Goal: Task Accomplishment & Management: Manage account settings

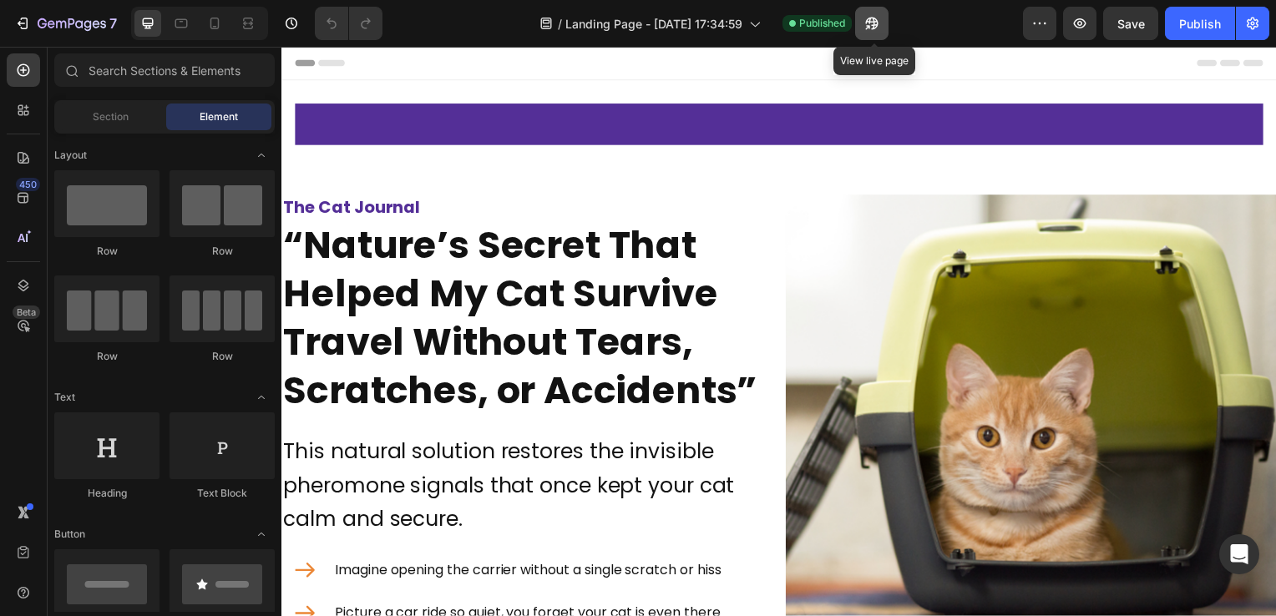
click at [877, 25] on icon "button" at bounding box center [871, 24] width 13 height 13
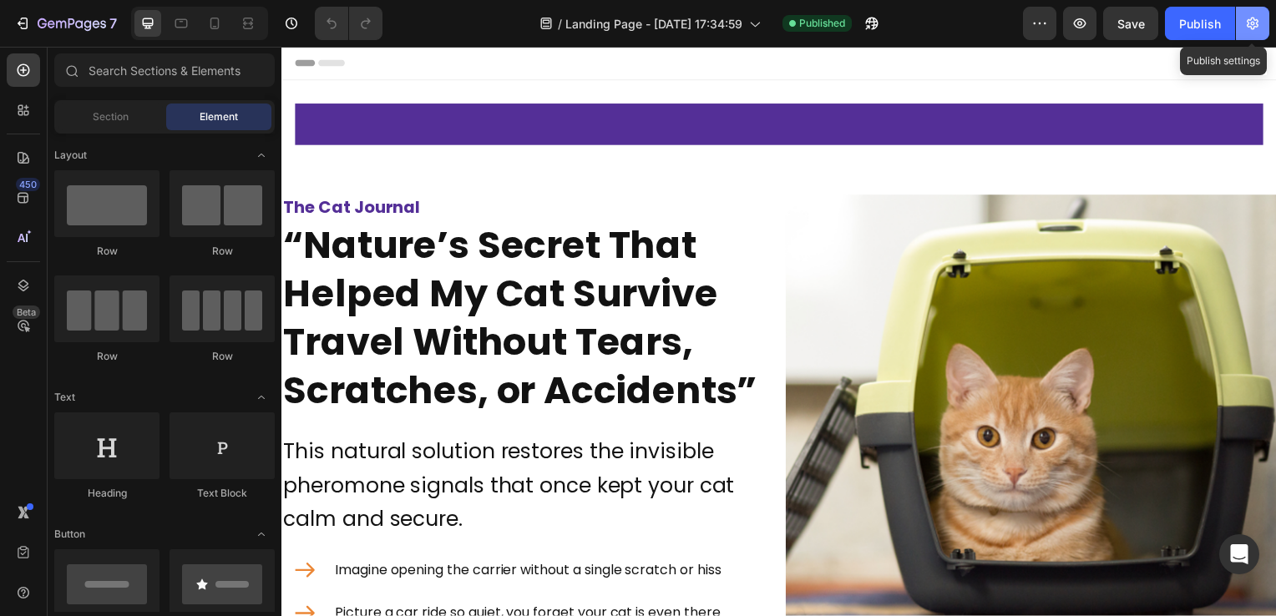
click at [1260, 26] on icon "button" at bounding box center [1252, 23] width 17 height 17
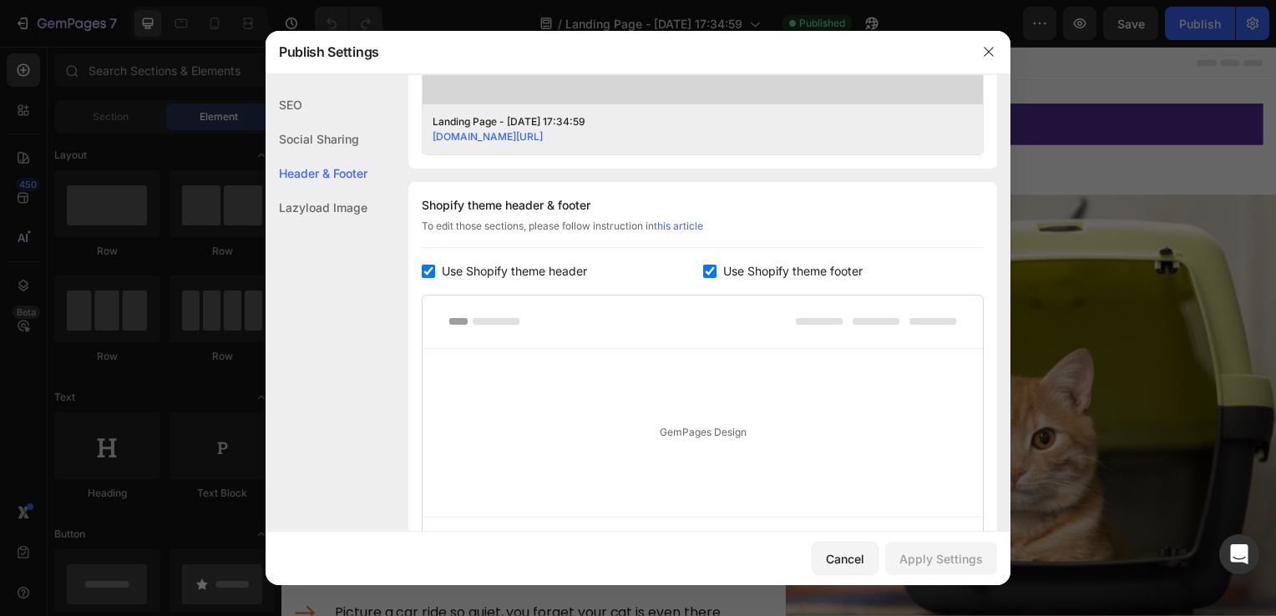
scroll to position [814, 0]
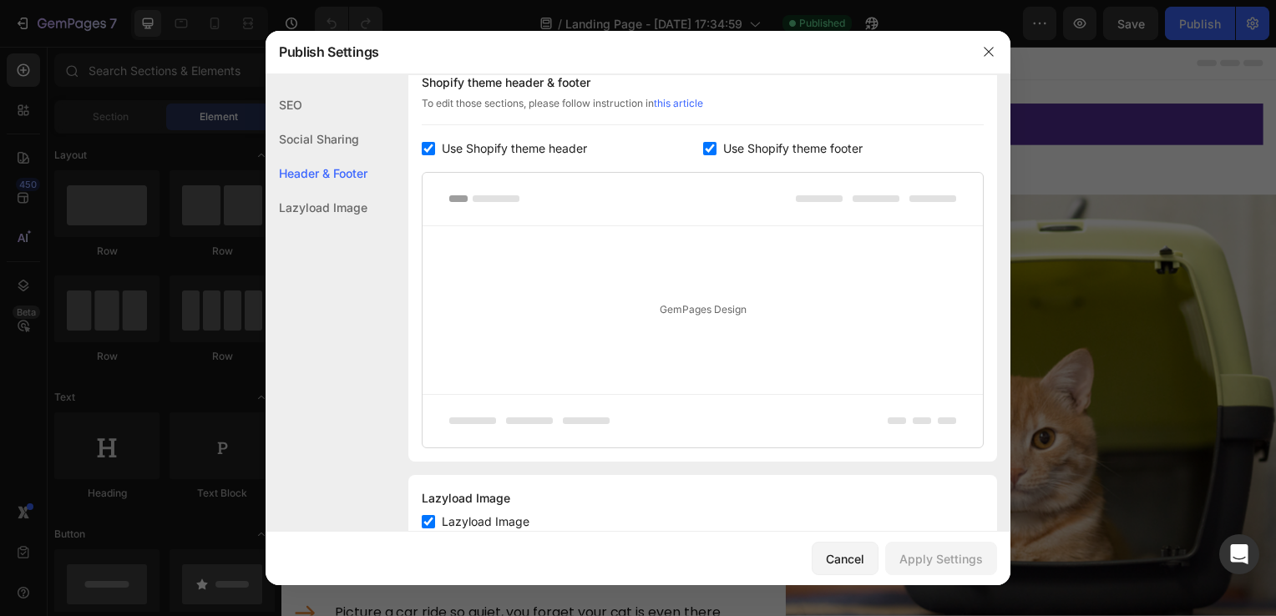
click at [524, 139] on span "Use Shopify theme header" at bounding box center [514, 149] width 145 height 20
checkbox input "false"
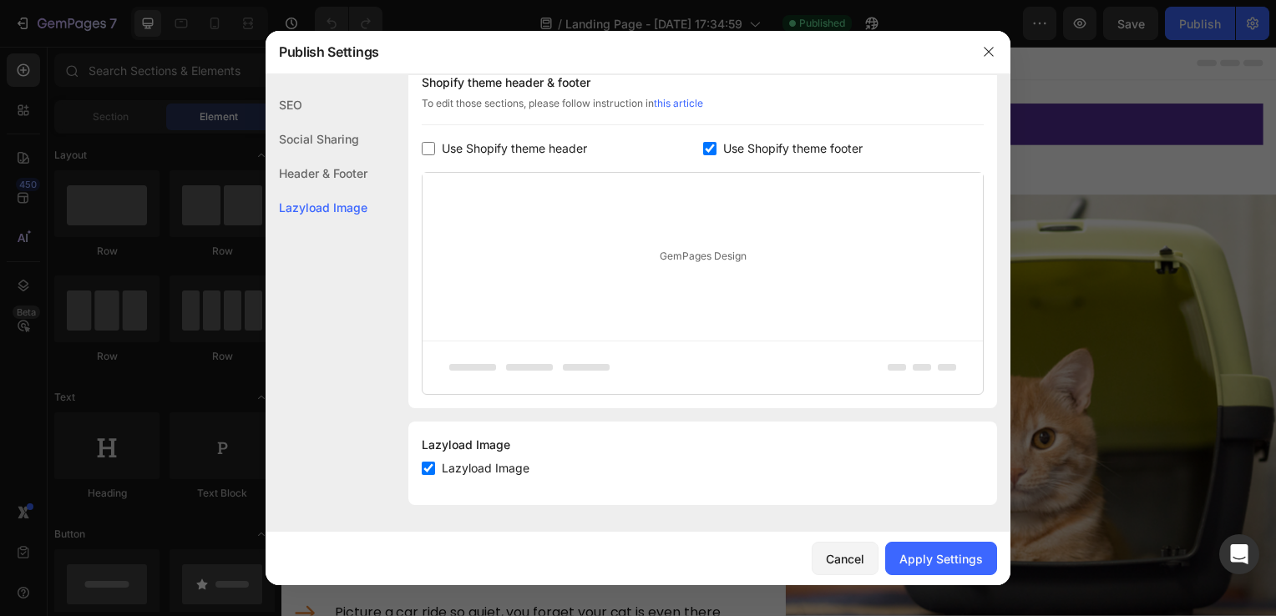
scroll to position [811, 0]
click at [708, 144] on input "checkbox" at bounding box center [709, 150] width 13 height 13
checkbox input "false"
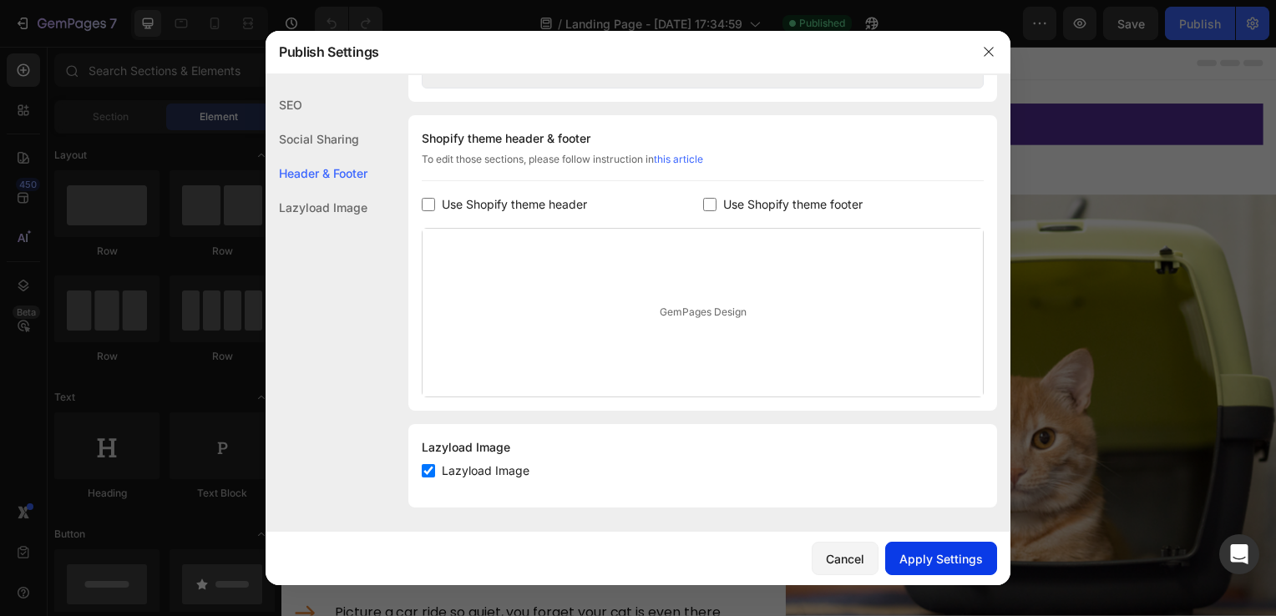
click at [947, 558] on div "Apply Settings" at bounding box center [940, 559] width 83 height 18
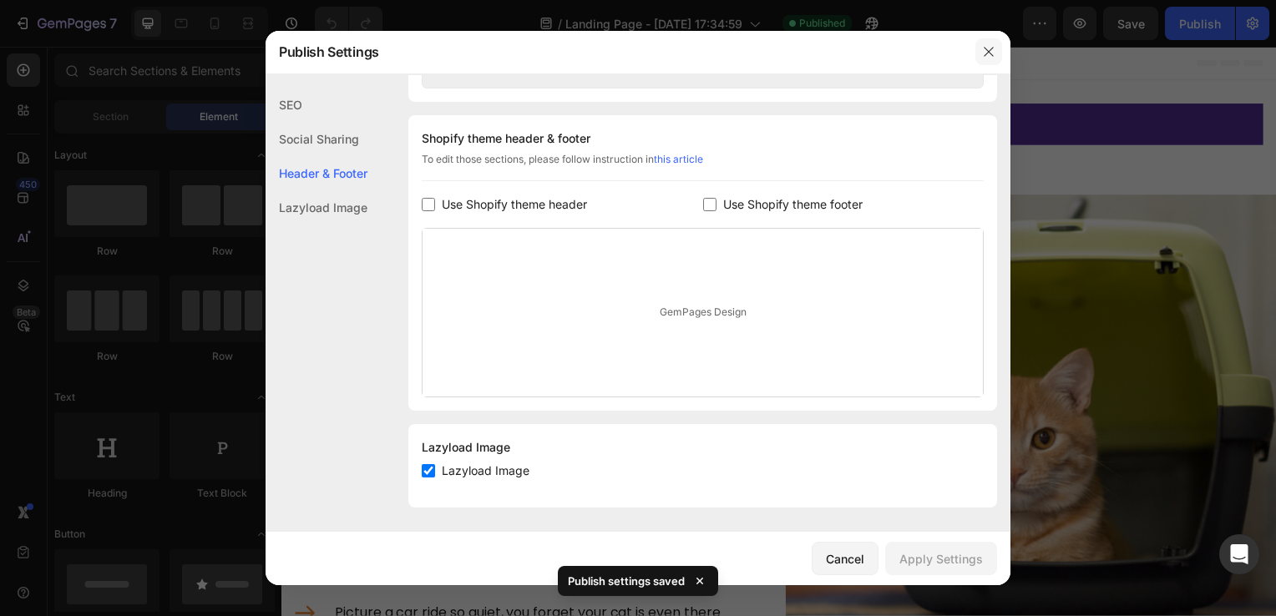
click at [989, 49] on icon "button" at bounding box center [988, 51] width 13 height 13
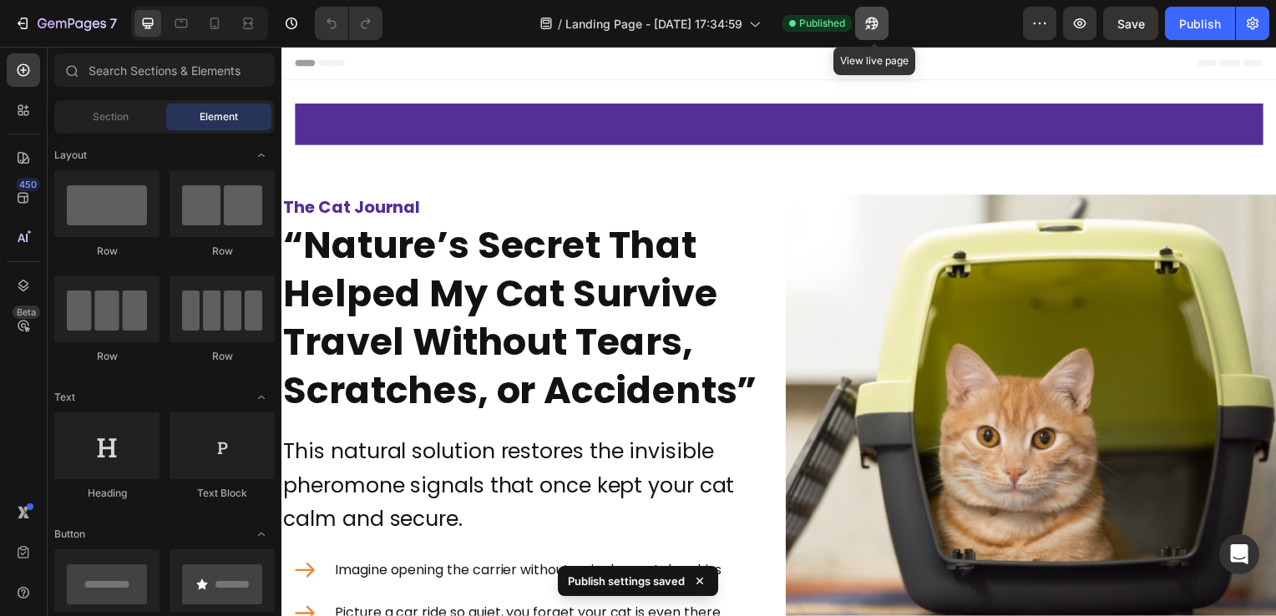
click at [878, 23] on icon "button" at bounding box center [871, 23] width 17 height 17
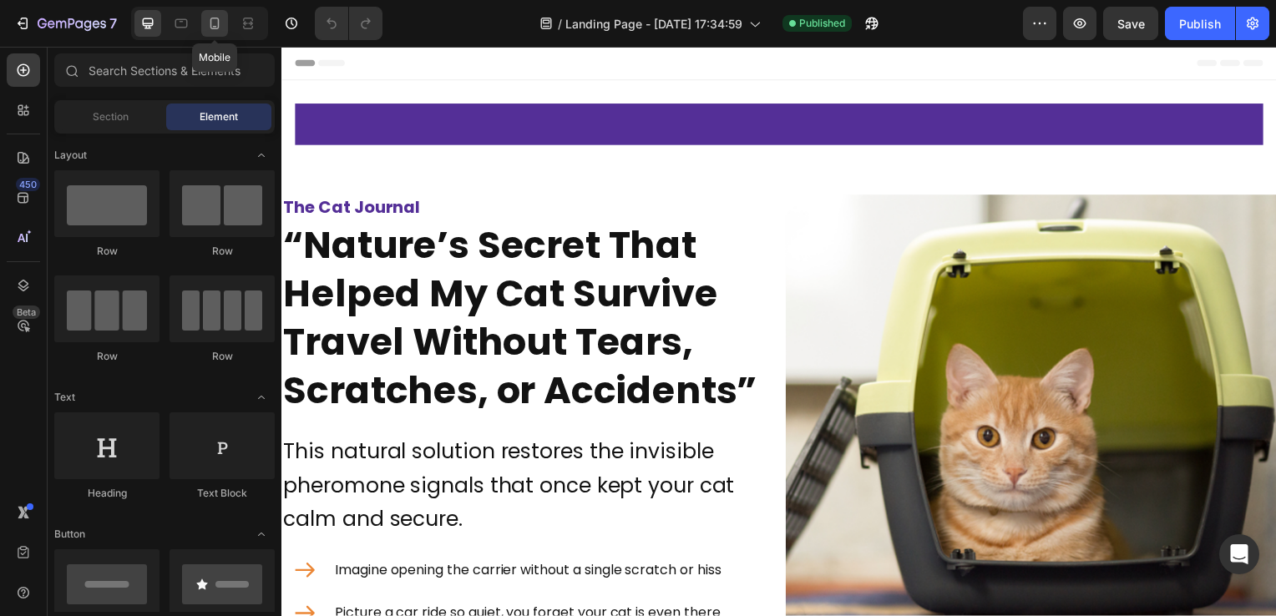
click at [210, 27] on icon at bounding box center [214, 23] width 17 height 17
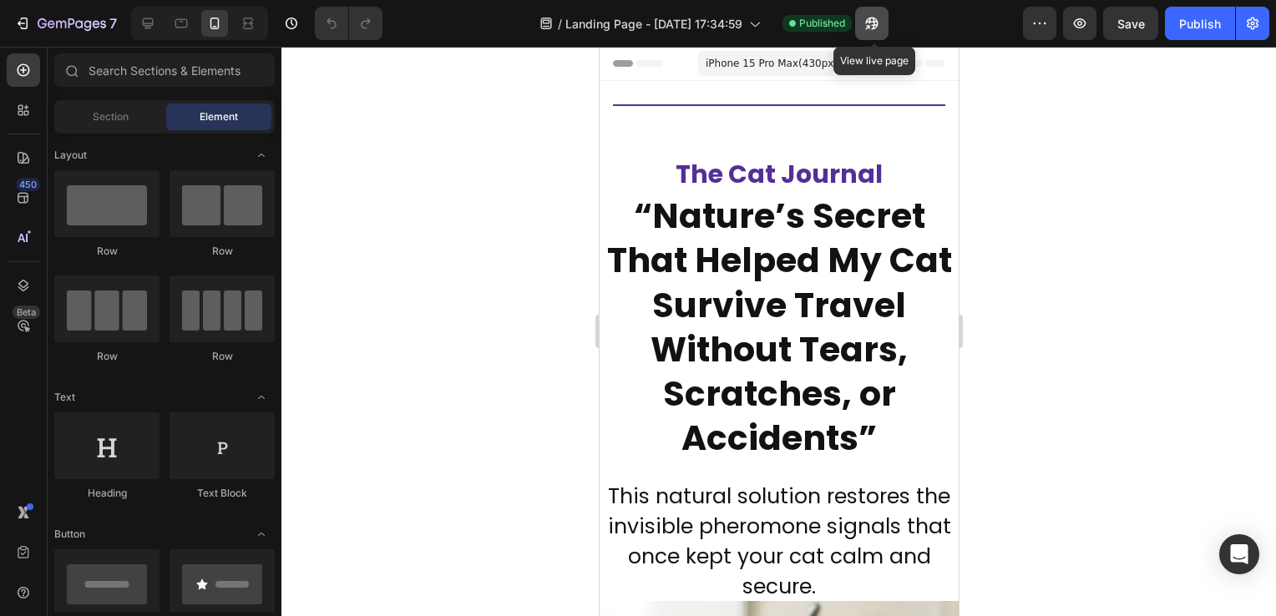
click at [860, 22] on button "button" at bounding box center [871, 23] width 33 height 33
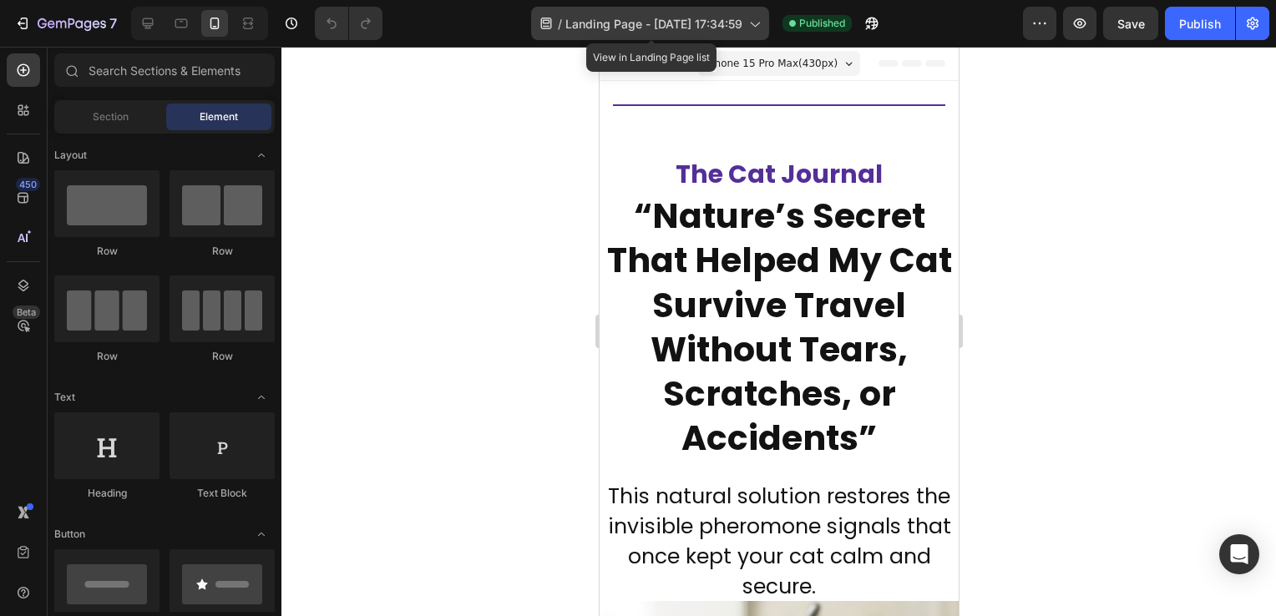
click at [616, 28] on span "Landing Page - [DATE] 17:34:59" at bounding box center [653, 24] width 177 height 18
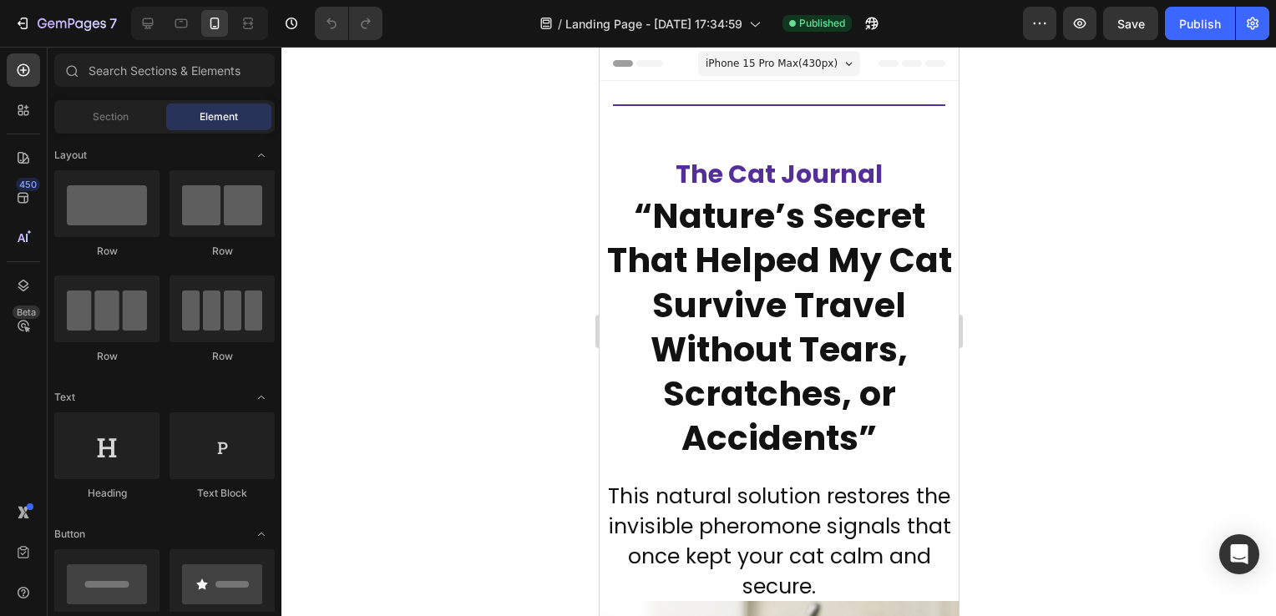
click at [1112, 179] on div at bounding box center [778, 331] width 994 height 569
click at [94, 23] on icon "button" at bounding box center [72, 25] width 68 height 14
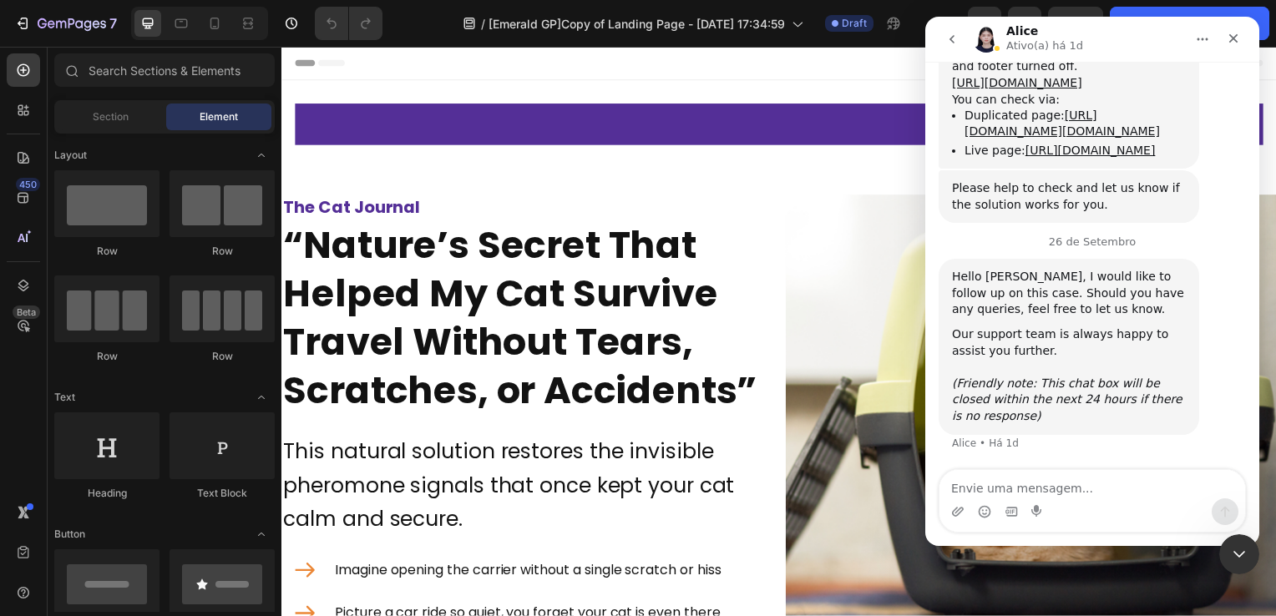
scroll to position [2263, 0]
click at [1229, 42] on icon "Fechar" at bounding box center [1232, 38] width 13 height 13
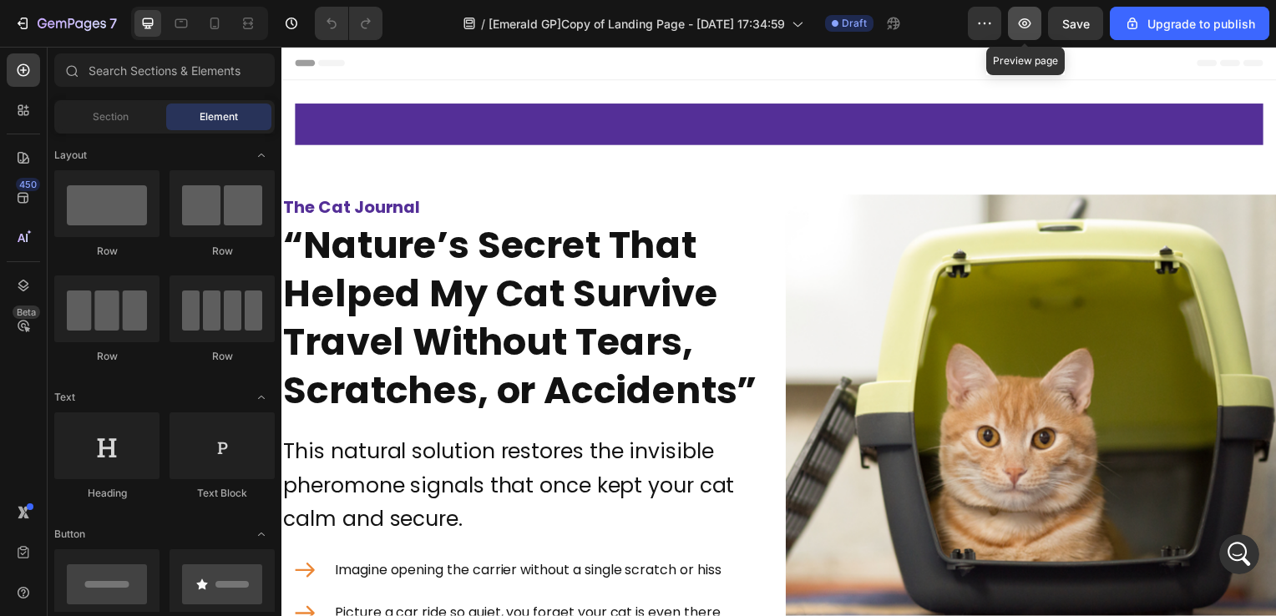
click at [1038, 28] on button "button" at bounding box center [1024, 23] width 33 height 33
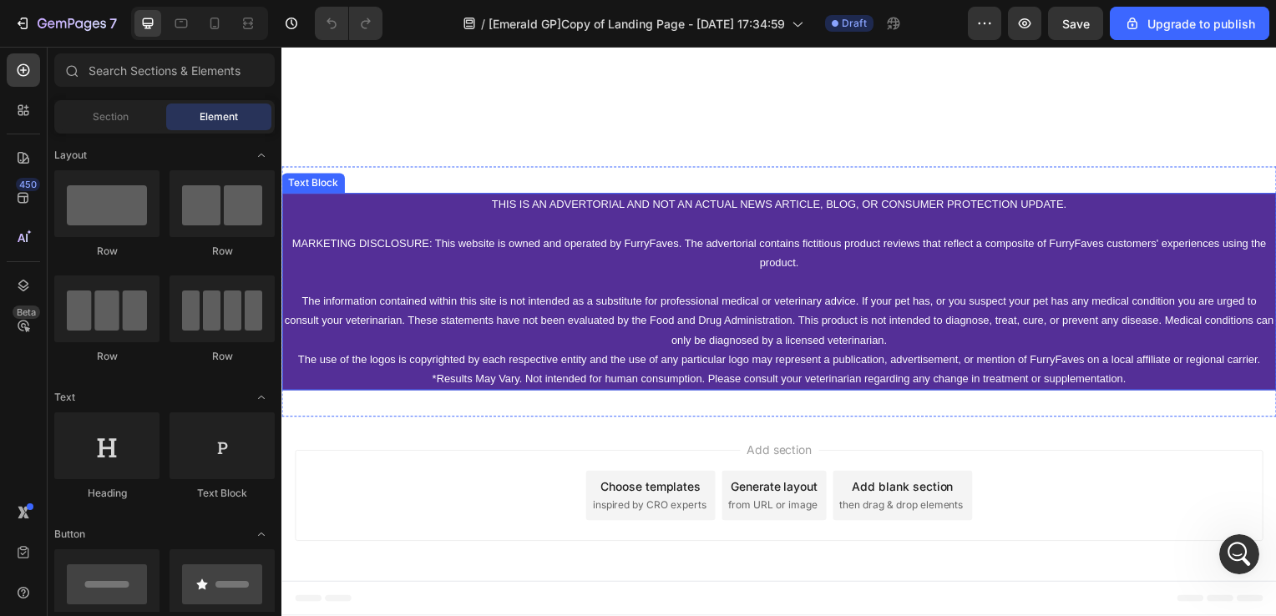
scroll to position [7334, 0]
